Goal: Task Accomplishment & Management: Manage account settings

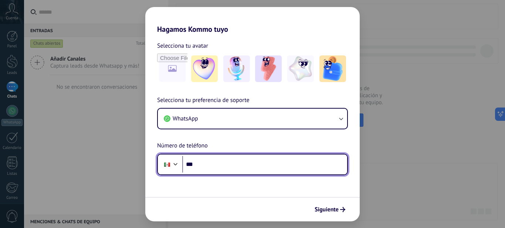
click at [239, 169] on input "***" at bounding box center [264, 164] width 165 height 17
type input "**********"
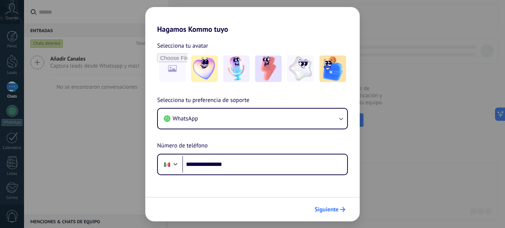
click at [325, 212] on span "Siguiente" at bounding box center [327, 209] width 24 height 5
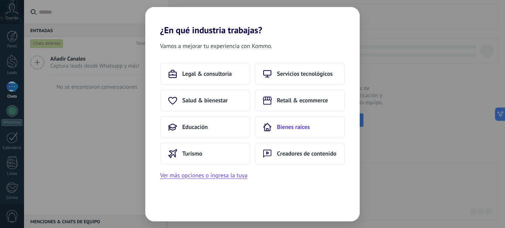
click at [303, 129] on span "Bienes raíces" at bounding box center [293, 126] width 33 height 7
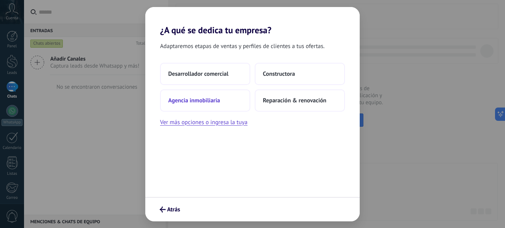
click at [214, 98] on span "Agencia inmobiliaria" at bounding box center [194, 100] width 52 height 7
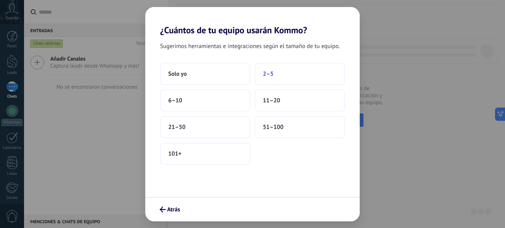
click at [272, 77] on span "2–5" at bounding box center [268, 73] width 11 height 7
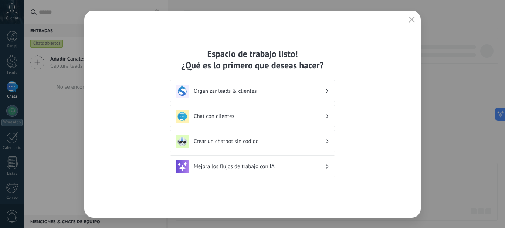
click at [243, 116] on h3 "Chat con clientes" at bounding box center [259, 116] width 131 height 7
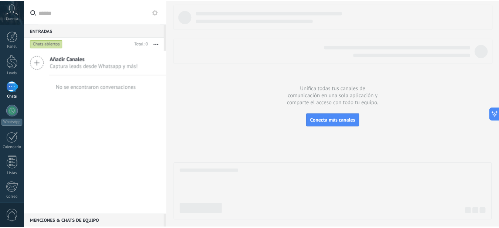
scroll to position [79, 0]
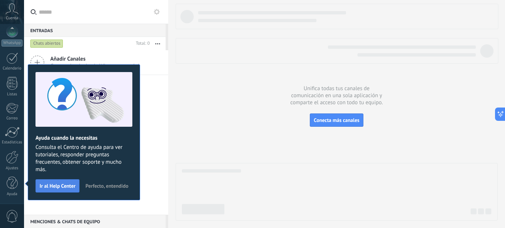
click at [72, 187] on span "Ir al Help Center" at bounding box center [58, 185] width 36 height 5
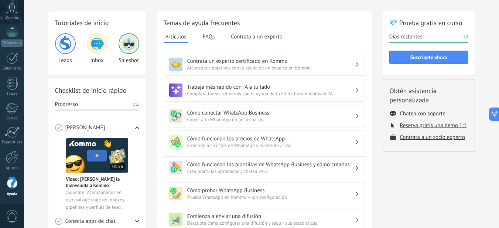
scroll to position [37, 0]
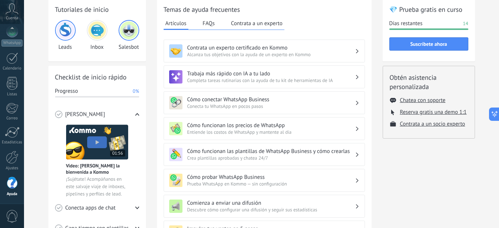
click at [69, 33] on img at bounding box center [66, 30] width 18 height 18
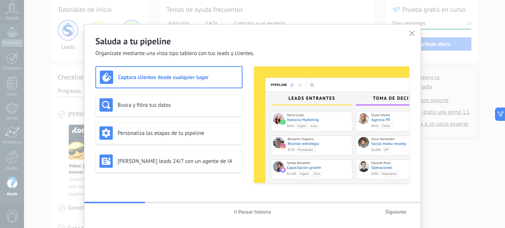
click at [212, 78] on h3 "Captura clientes desde cualquier lugar" at bounding box center [178, 77] width 120 height 7
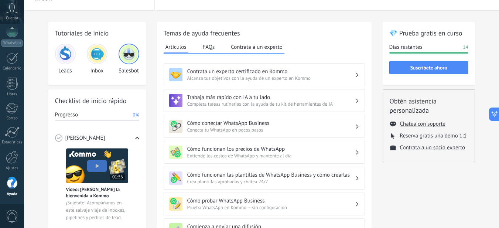
scroll to position [0, 0]
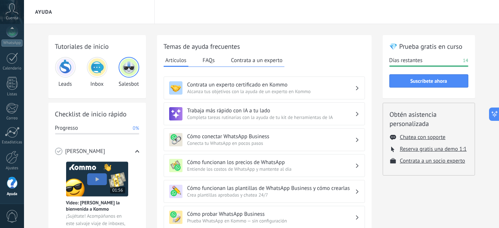
click at [13, 5] on icon at bounding box center [12, 8] width 13 height 11
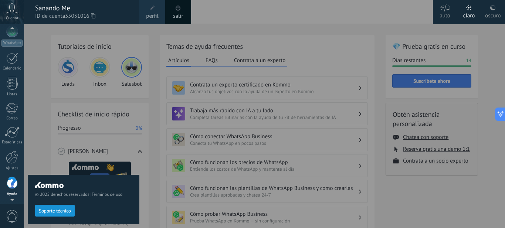
click at [35, 39] on div "© 2025 derechos reservados | Términos de uso Soporte técnico" at bounding box center [84, 126] width 112 height 204
click at [221, 10] on div at bounding box center [276, 114] width 505 height 228
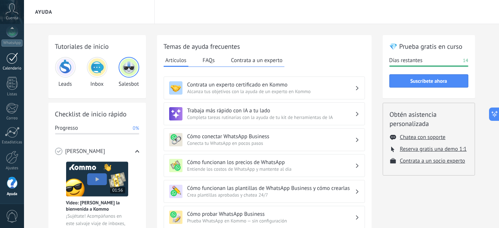
click at [9, 58] on div at bounding box center [12, 57] width 12 height 11
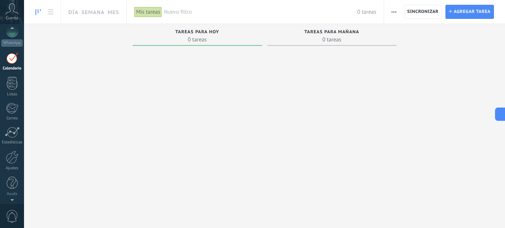
scroll to position [21, 0]
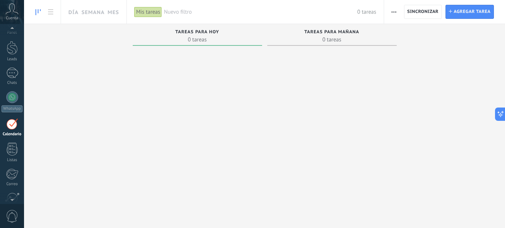
click at [9, 34] on div at bounding box center [12, 29] width 24 height 11
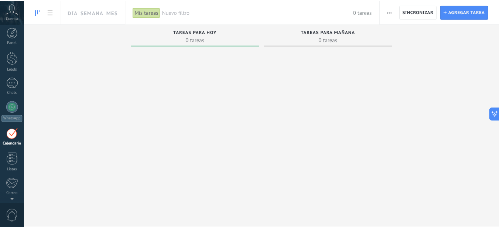
scroll to position [0, 0]
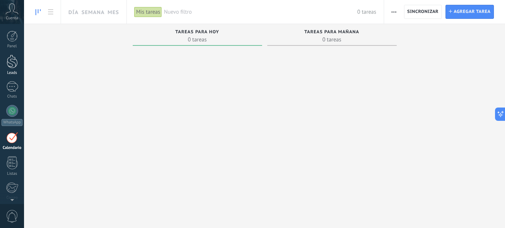
click at [11, 64] on div at bounding box center [12, 62] width 11 height 14
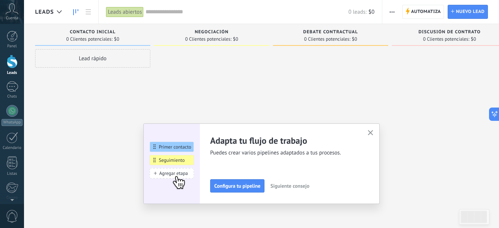
click at [374, 132] on use "button" at bounding box center [371, 133] width 6 height 6
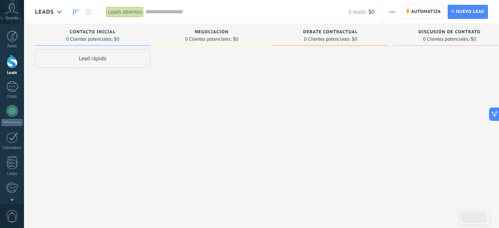
click at [133, 37] on div "0 Clientes potenciales: $0" at bounding box center [93, 39] width 108 height 6
click at [153, 55] on div "Contacto inicial 0 Clientes potenciales: $0 Lead rápido" at bounding box center [94, 102] width 119 height 157
click at [149, 38] on div "Contacto inicial 0 Clientes potenciales: $0" at bounding box center [92, 35] width 115 height 22
click at [140, 33] on div "Contacto inicial" at bounding box center [93, 33] width 108 height 6
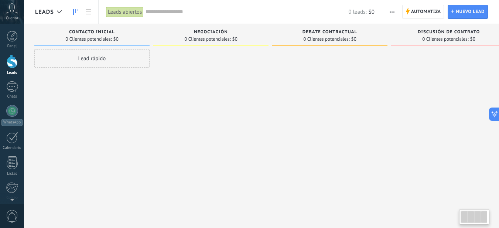
click at [121, 30] on div "Contacto inicial" at bounding box center [92, 33] width 108 height 6
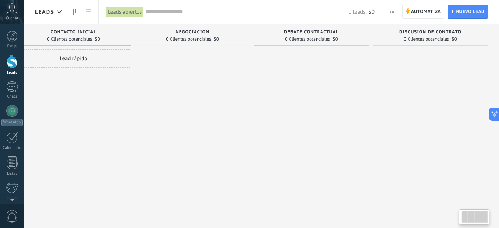
drag, startPoint x: 191, startPoint y: 29, endPoint x: 136, endPoint y: 35, distance: 55.1
click at [138, 36] on div "Negociación 0 Clientes potenciales: $0" at bounding box center [192, 35] width 115 height 22
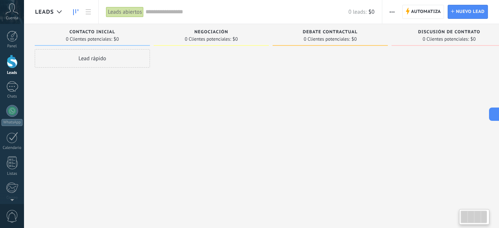
scroll to position [0, 0]
drag, startPoint x: 145, startPoint y: 35, endPoint x: 273, endPoint y: 28, distance: 128.1
click at [272, 29] on div "Negociación 0 Clientes potenciales: $0" at bounding box center [213, 102] width 119 height 157
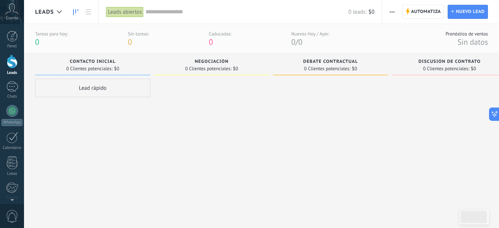
click at [117, 62] on div "Contacto inicial" at bounding box center [93, 62] width 108 height 6
click at [86, 64] on div "Contacto inicial" at bounding box center [92, 62] width 108 height 6
click at [85, 78] on div "Contacto inicial 0 Clientes potenciales: $0" at bounding box center [90, 66] width 115 height 25
click at [93, 86] on div "Lead rápido" at bounding box center [89, 88] width 115 height 18
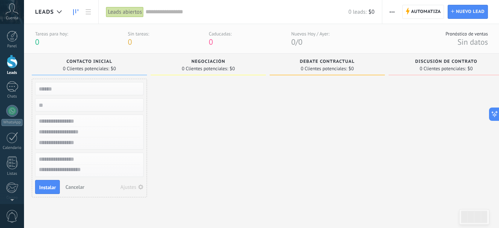
click at [172, 92] on div at bounding box center [208, 145] width 115 height 132
click at [95, 61] on span "Contacto inicial" at bounding box center [90, 61] width 46 height 5
type input "*"
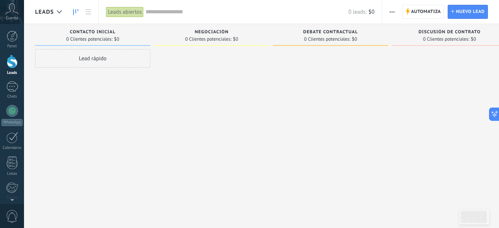
click at [198, 79] on div at bounding box center [211, 115] width 115 height 132
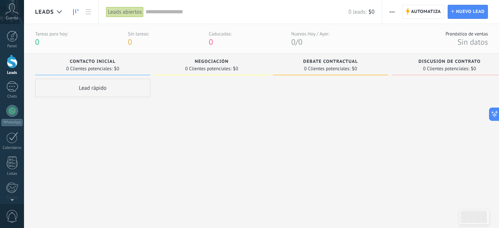
click at [270, 65] on div "Negociación 0 Clientes potenciales: $0" at bounding box center [213, 132] width 119 height 157
click at [257, 67] on div "0 Clientes potenciales: $0" at bounding box center [212, 68] width 108 height 6
click at [416, 14] on span "Automatiza" at bounding box center [426, 11] width 30 height 13
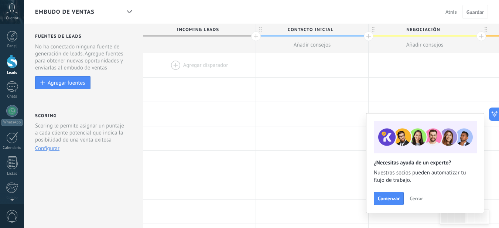
click at [417, 200] on span "Cerrar" at bounding box center [416, 198] width 13 height 5
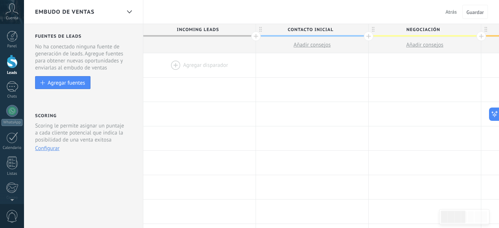
click at [256, 38] on div at bounding box center [256, 36] width 10 height 10
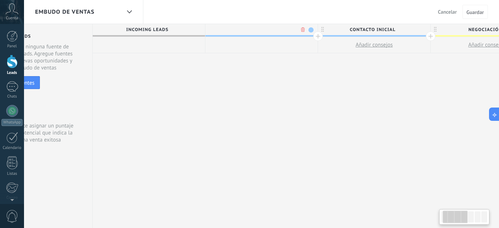
scroll to position [0, 55]
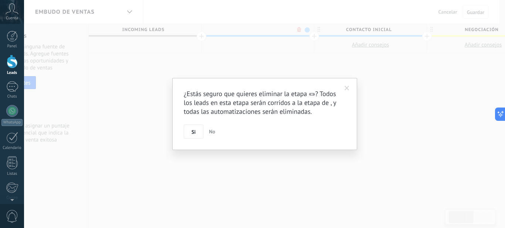
click at [298, 31] on body ".abccls-1,.abccls-2{fill-rule:evenodd}.abccls-2{fill:#fff} .abfcls-1{fill:none}…" at bounding box center [252, 114] width 505 height 228
click at [199, 133] on button "Si" at bounding box center [194, 132] width 20 height 14
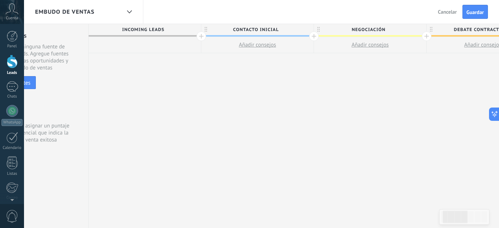
click at [169, 29] on span "Incoming leads" at bounding box center [143, 29] width 109 height 11
click at [156, 29] on span "Incoming leads" at bounding box center [143, 29] width 109 height 11
click at [184, 29] on span "Incoming leads" at bounding box center [143, 29] width 109 height 11
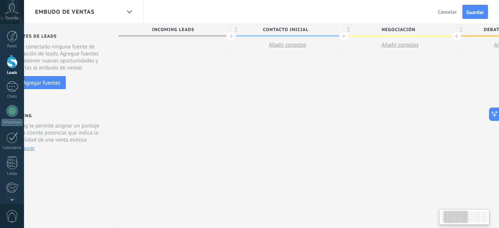
drag, startPoint x: 285, startPoint y: 156, endPoint x: 316, endPoint y: 155, distance: 31.1
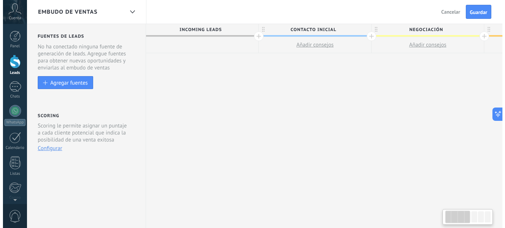
scroll to position [0, 0]
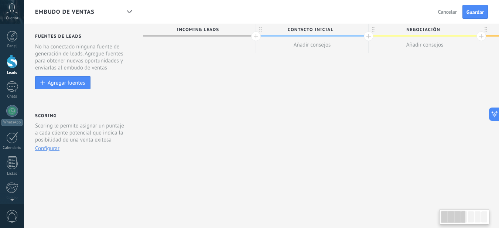
drag, startPoint x: 283, startPoint y: 140, endPoint x: 316, endPoint y: 147, distance: 34.1
click at [216, 30] on span "Incoming leads" at bounding box center [197, 29] width 109 height 11
click at [217, 31] on span "Incoming leads" at bounding box center [197, 29] width 109 height 11
click at [221, 26] on span "Incoming leads" at bounding box center [197, 29] width 109 height 11
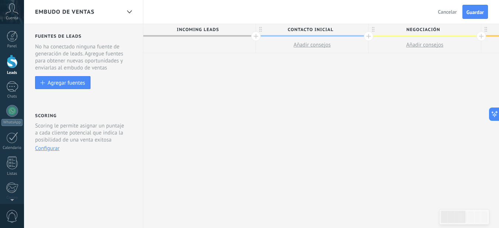
click at [307, 30] on span "Contacto inicial" at bounding box center [310, 29] width 109 height 11
type input "*"
type input "**********"
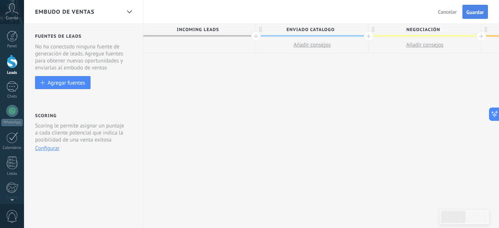
click at [466, 12] on button "Guardar" at bounding box center [476, 12] width 26 height 14
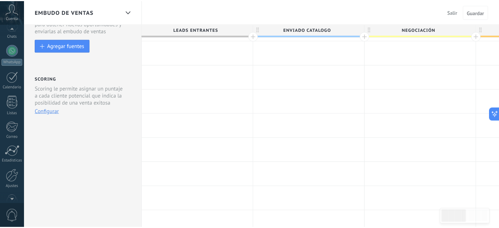
scroll to position [74, 0]
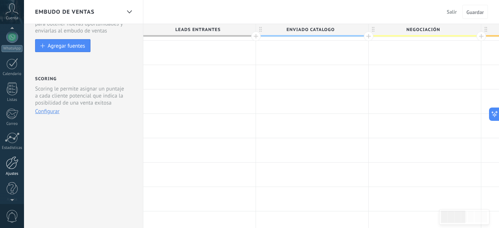
click at [11, 163] on div at bounding box center [12, 162] width 13 height 13
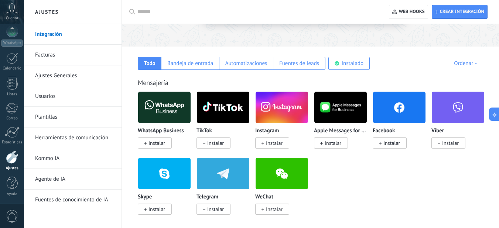
scroll to position [111, 0]
